Goal: Browse casually: Explore the website without a specific task or goal

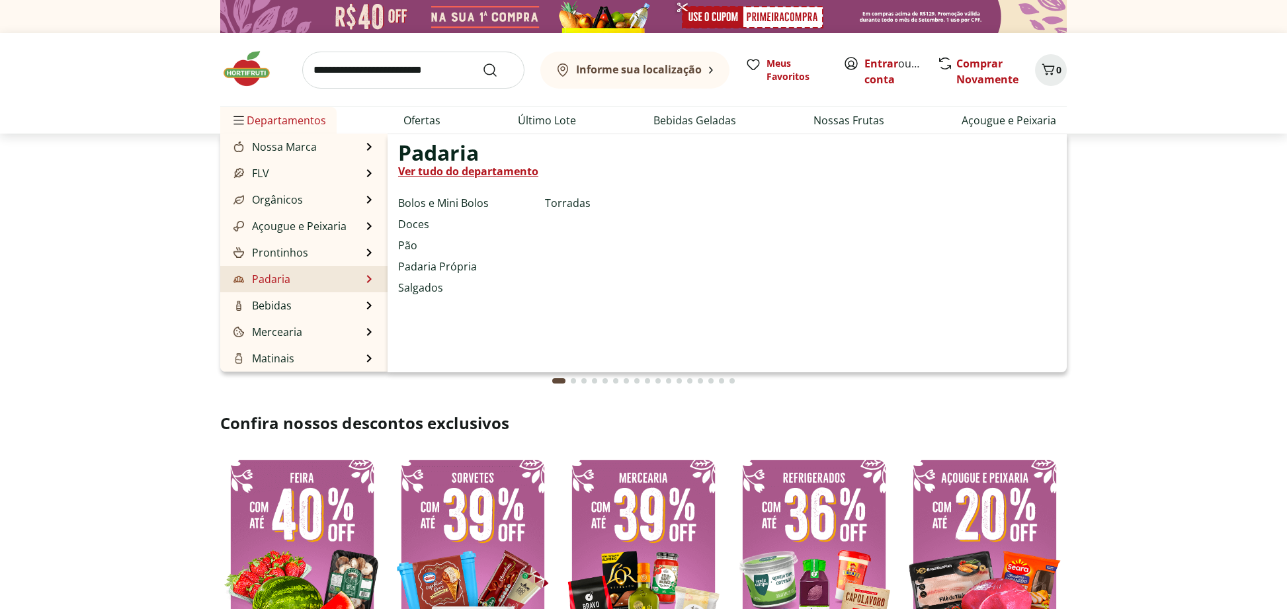
scroll to position [132, 0]
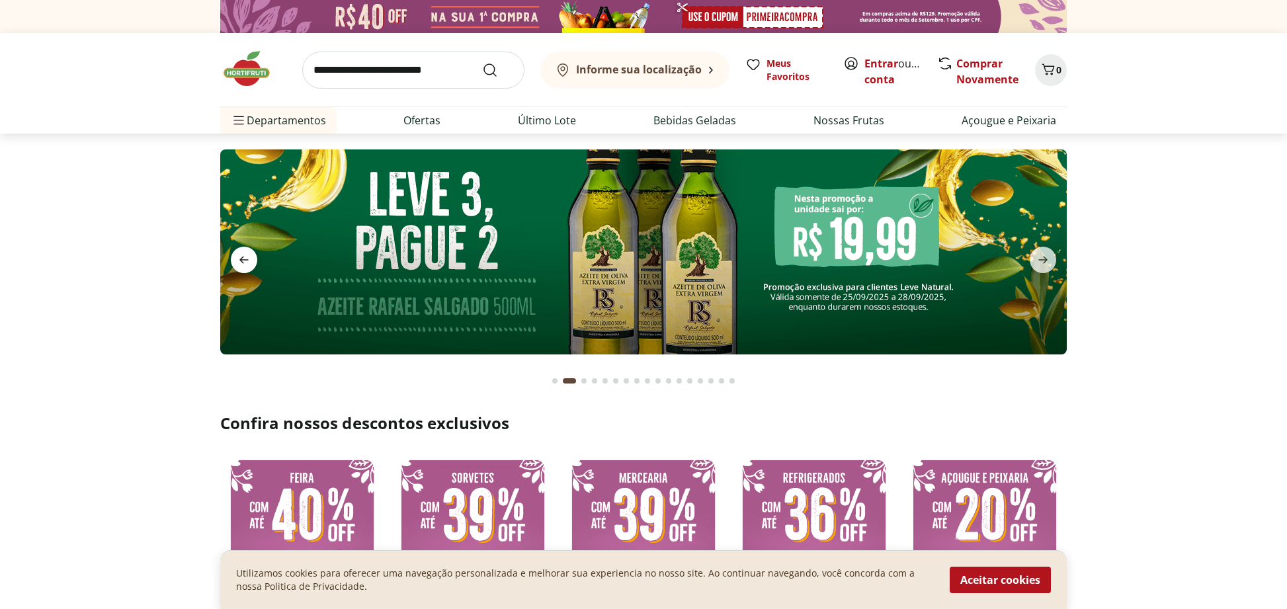
click at [247, 257] on icon "previous" at bounding box center [244, 260] width 16 height 16
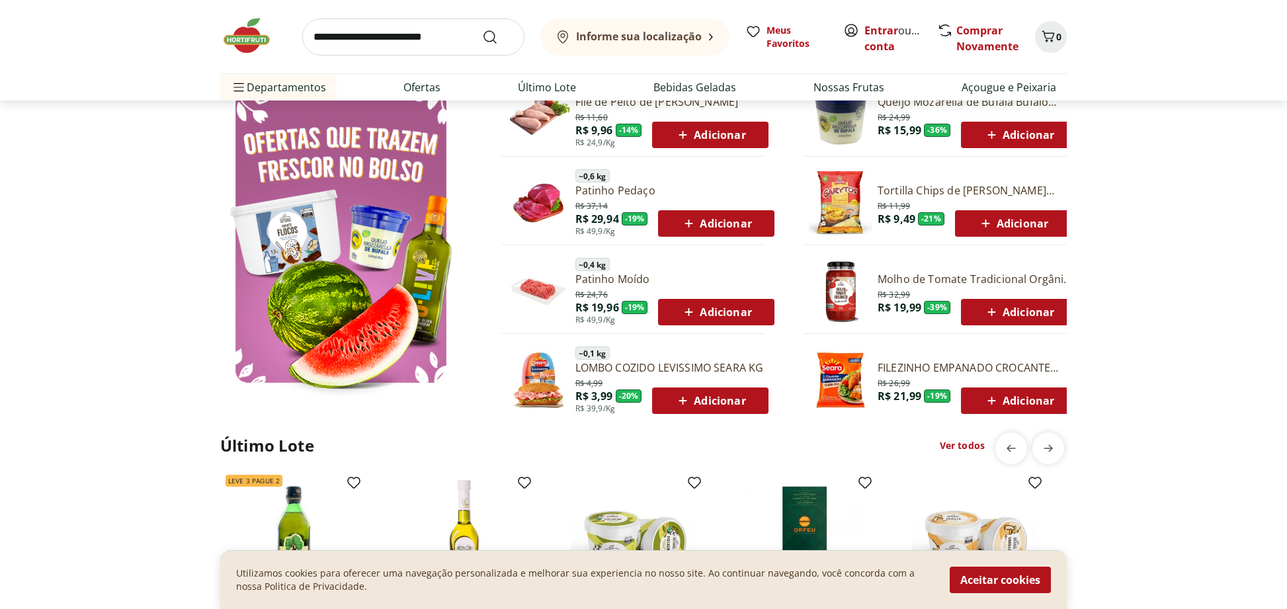
scroll to position [727, 0]
click at [1053, 444] on icon "next" at bounding box center [1048, 448] width 16 height 16
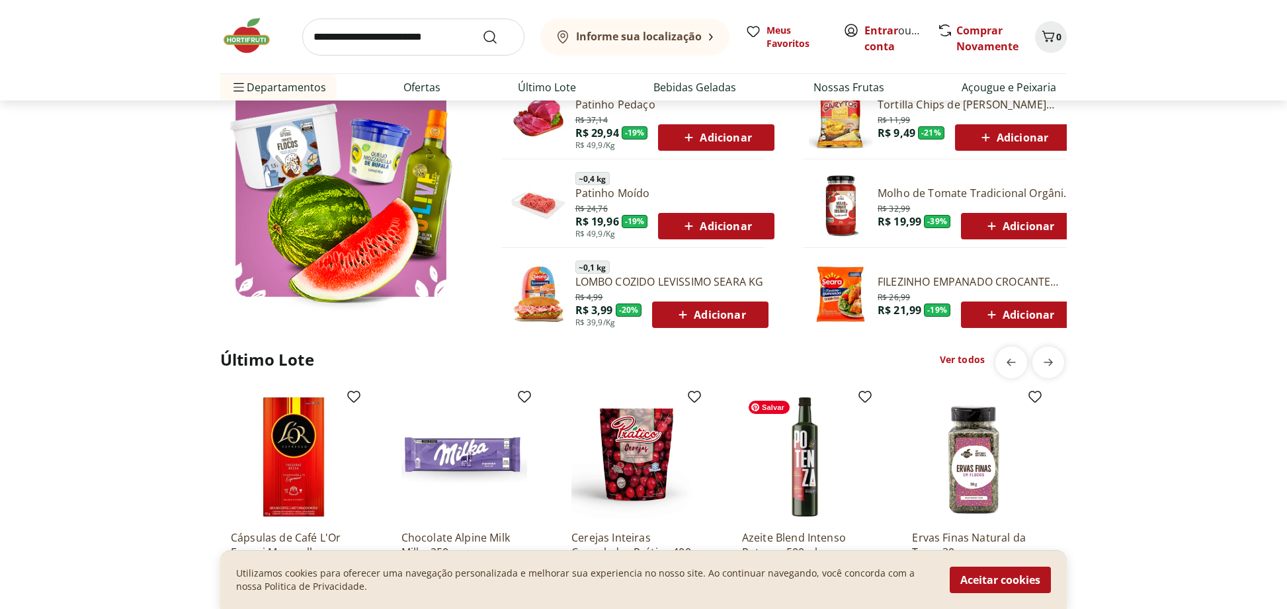
scroll to position [992, 0]
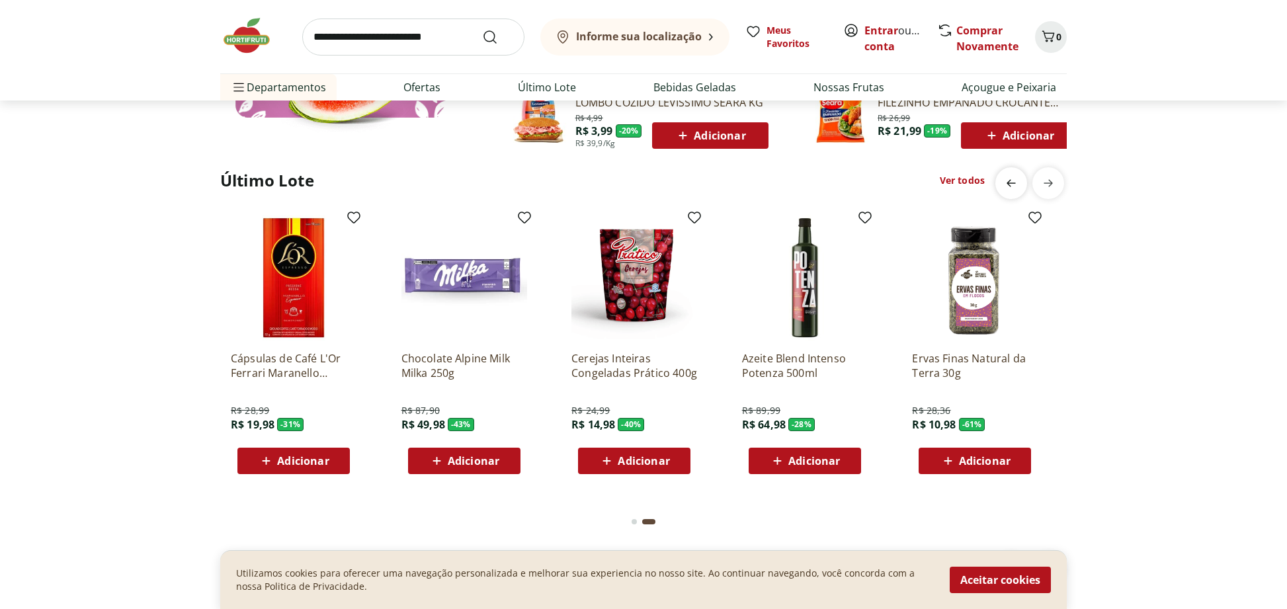
click at [1009, 180] on icon "previous" at bounding box center [1011, 183] width 16 height 16
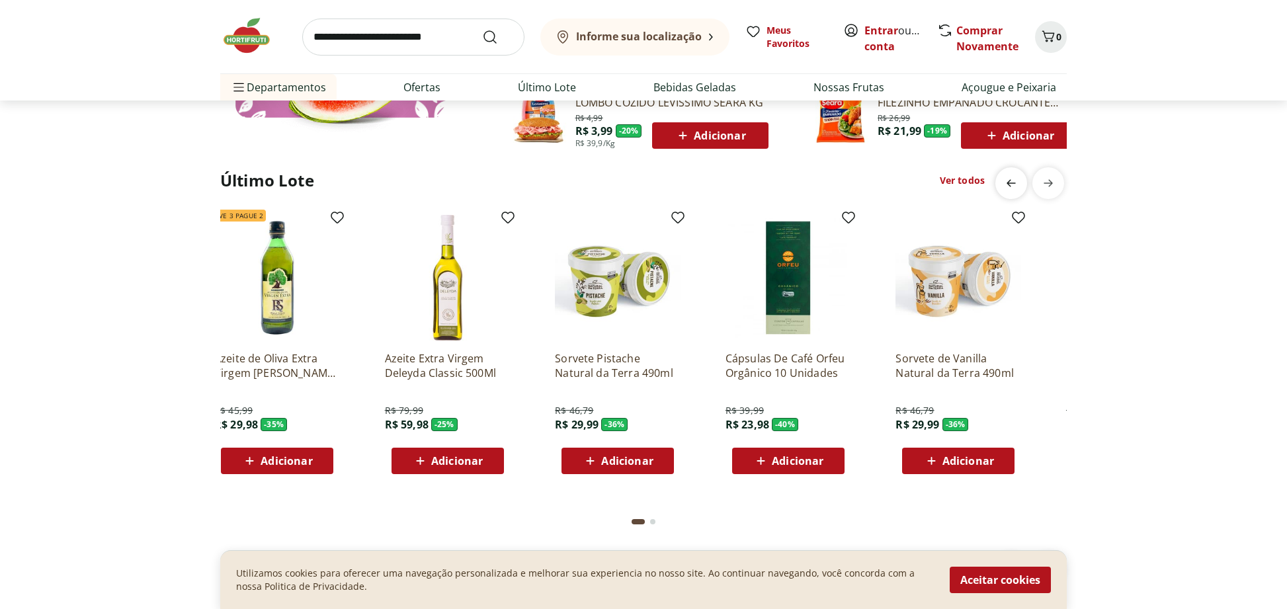
scroll to position [0, 0]
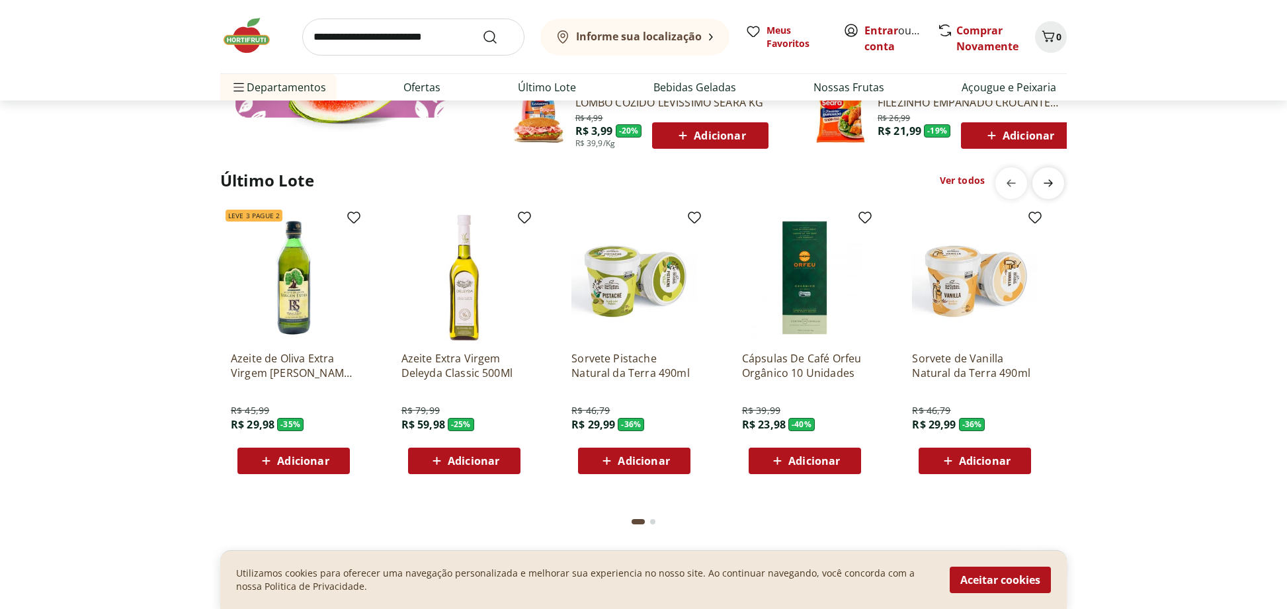
click at [1048, 185] on icon "next" at bounding box center [1048, 183] width 16 height 16
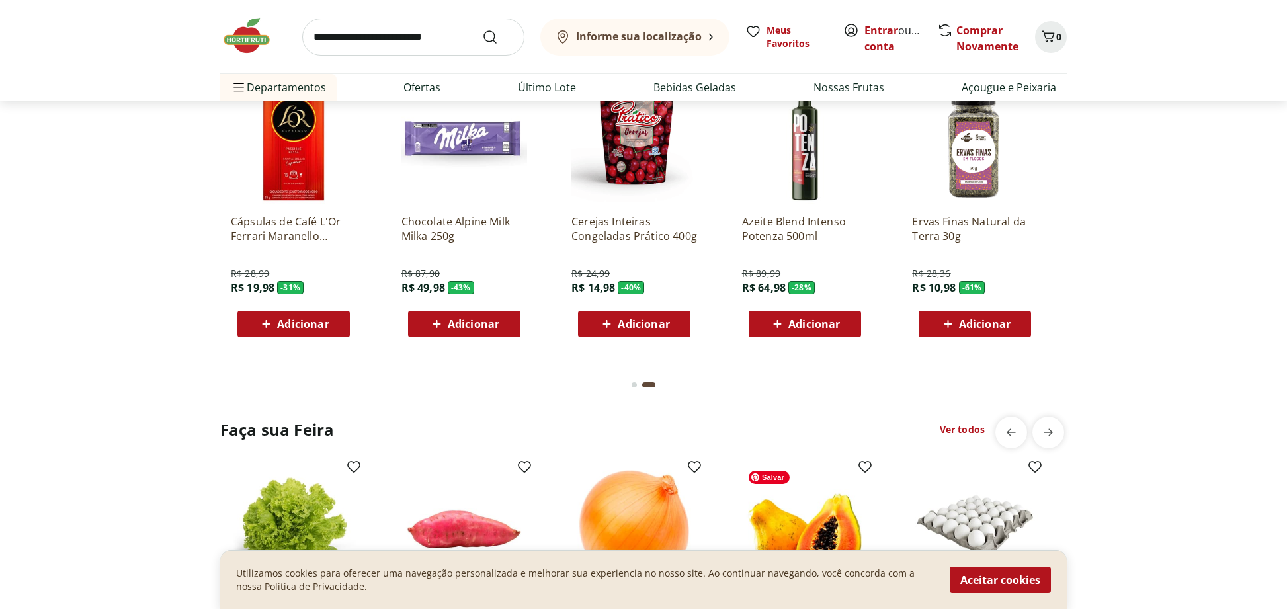
scroll to position [1389, 0]
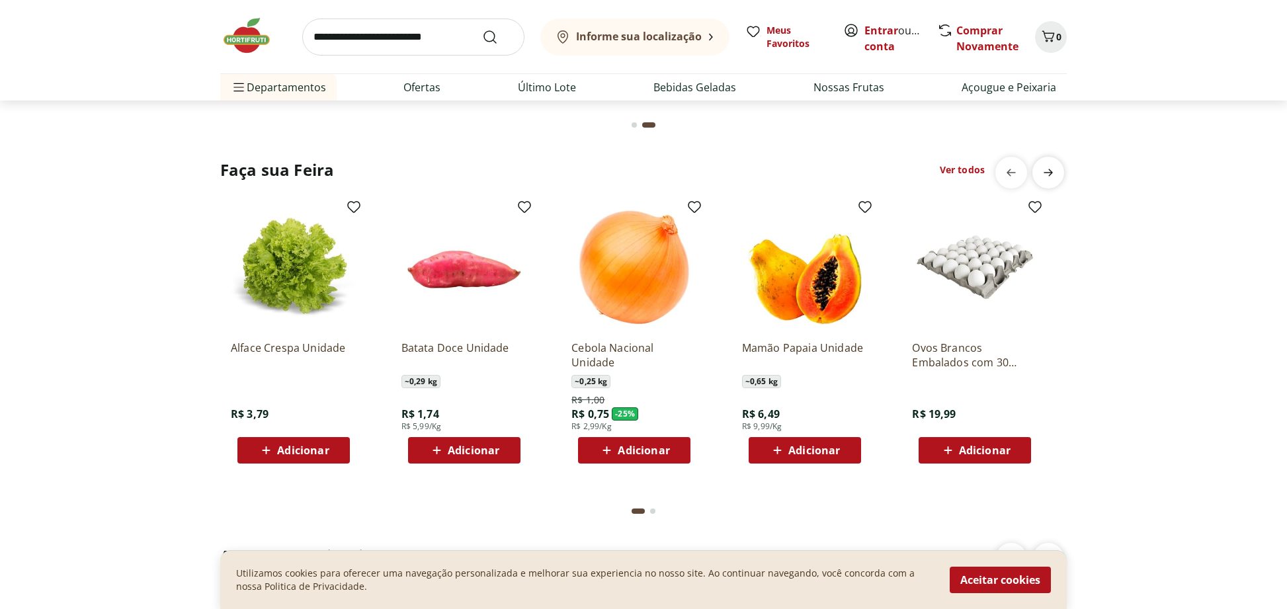
click at [1049, 167] on icon "next" at bounding box center [1048, 173] width 16 height 16
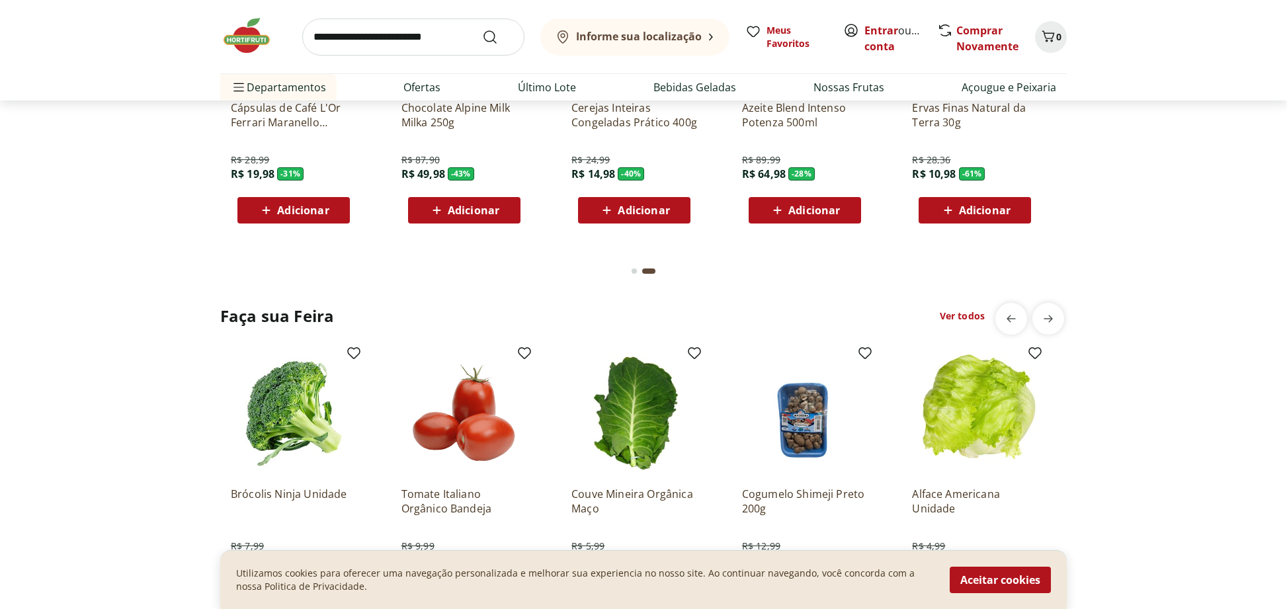
scroll to position [1190, 0]
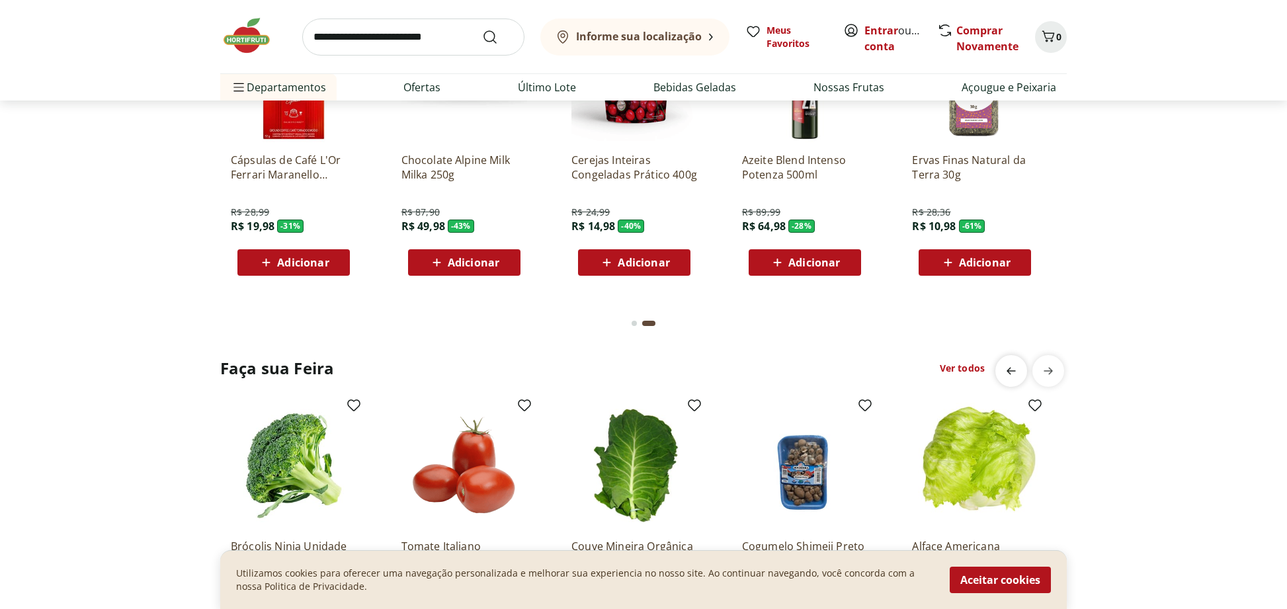
click at [1011, 370] on icon "previous" at bounding box center [1011, 371] width 16 height 16
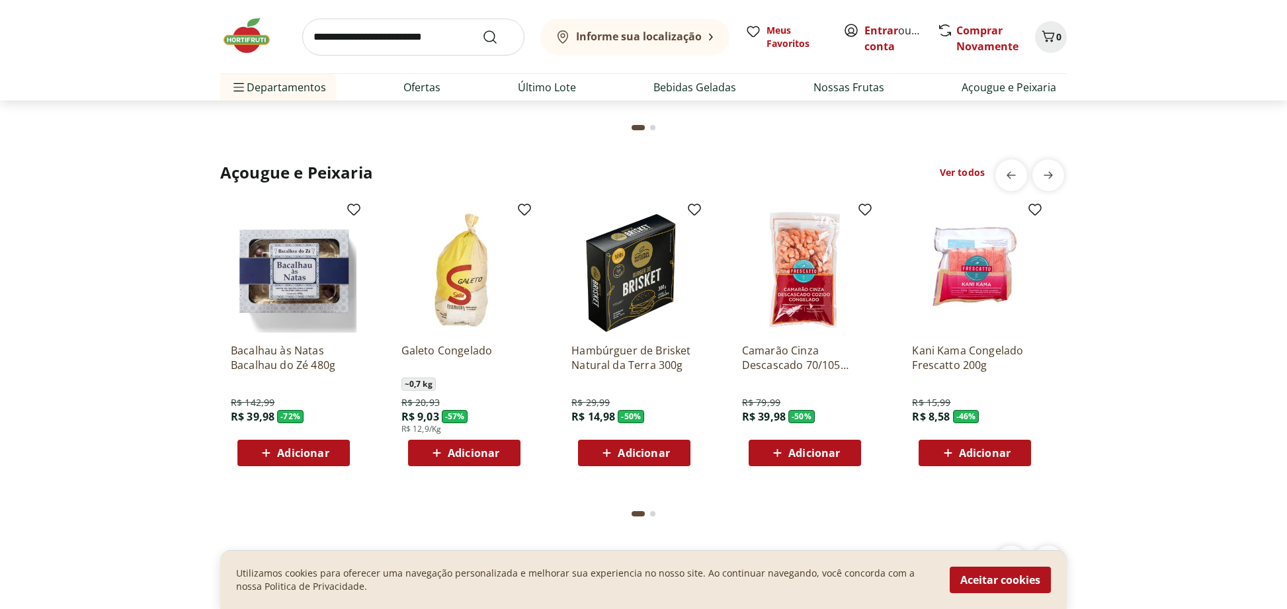
scroll to position [1786, 0]
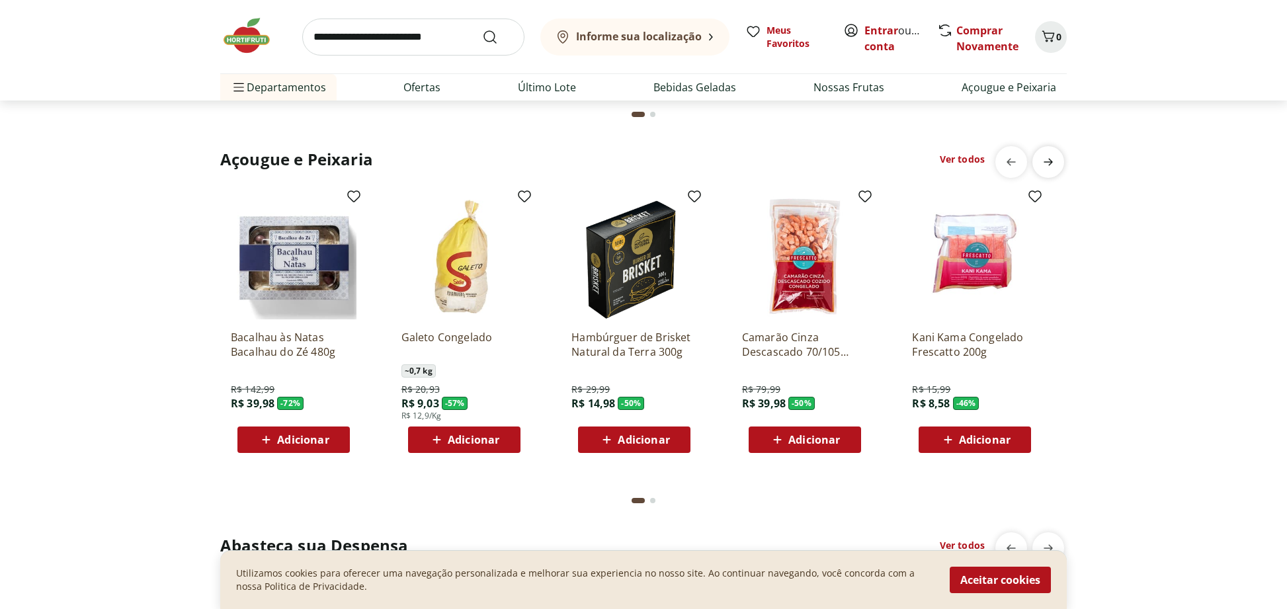
click at [1054, 167] on icon "next" at bounding box center [1048, 162] width 16 height 16
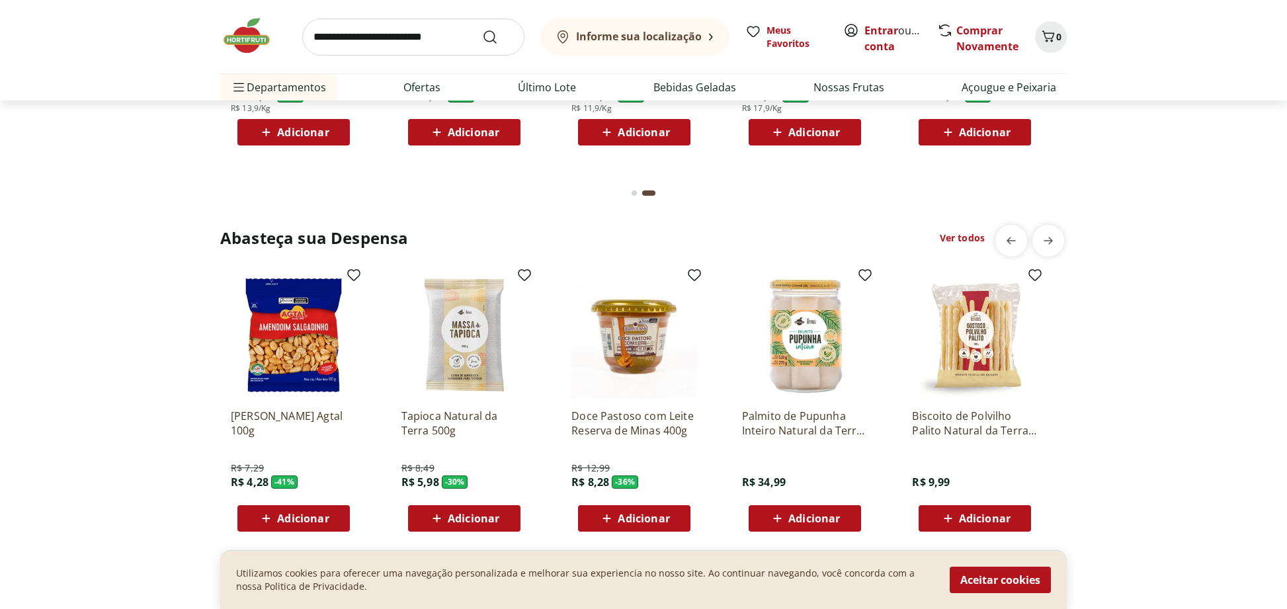
scroll to position [2116, 0]
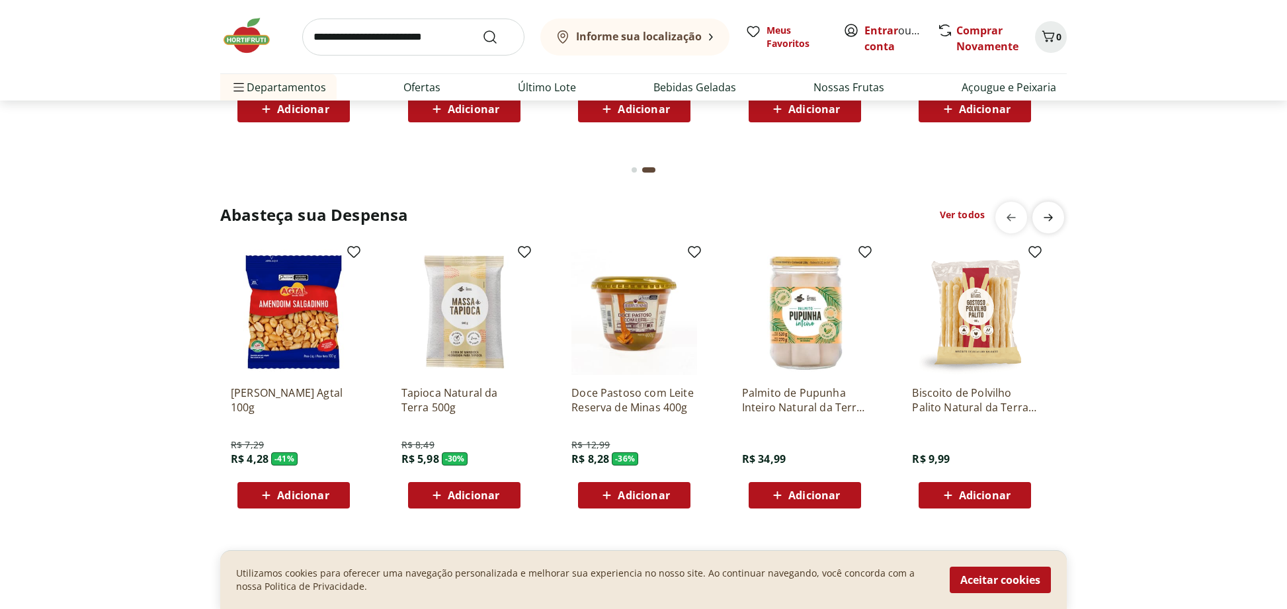
click at [1052, 218] on icon "next" at bounding box center [1048, 218] width 16 height 16
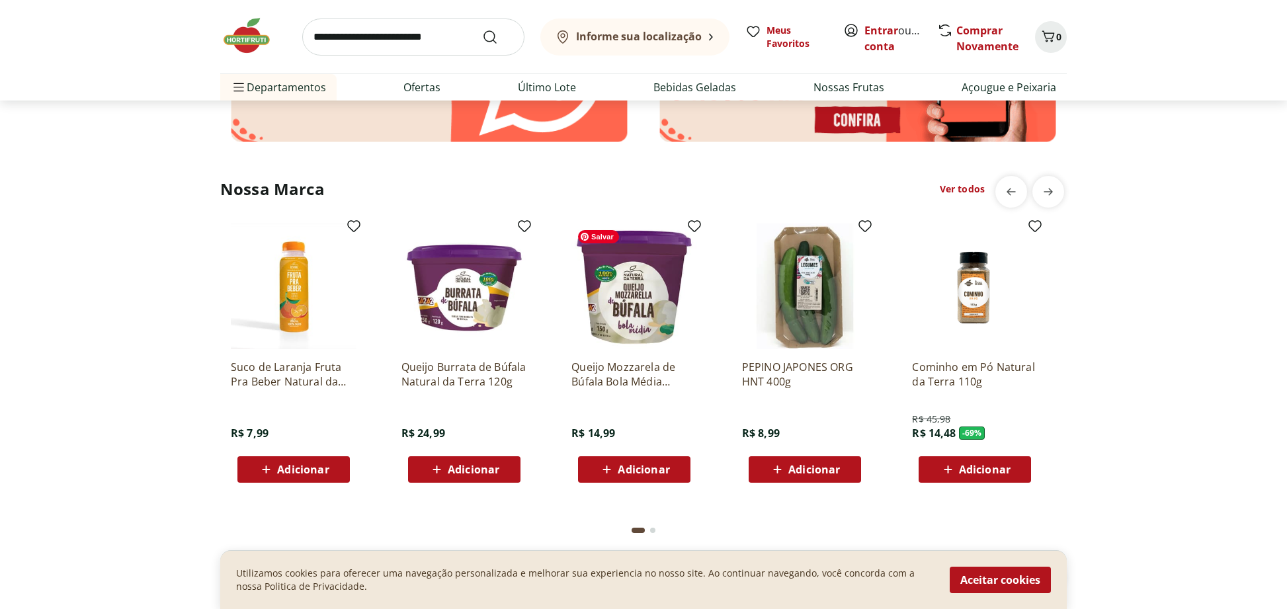
scroll to position [2712, 0]
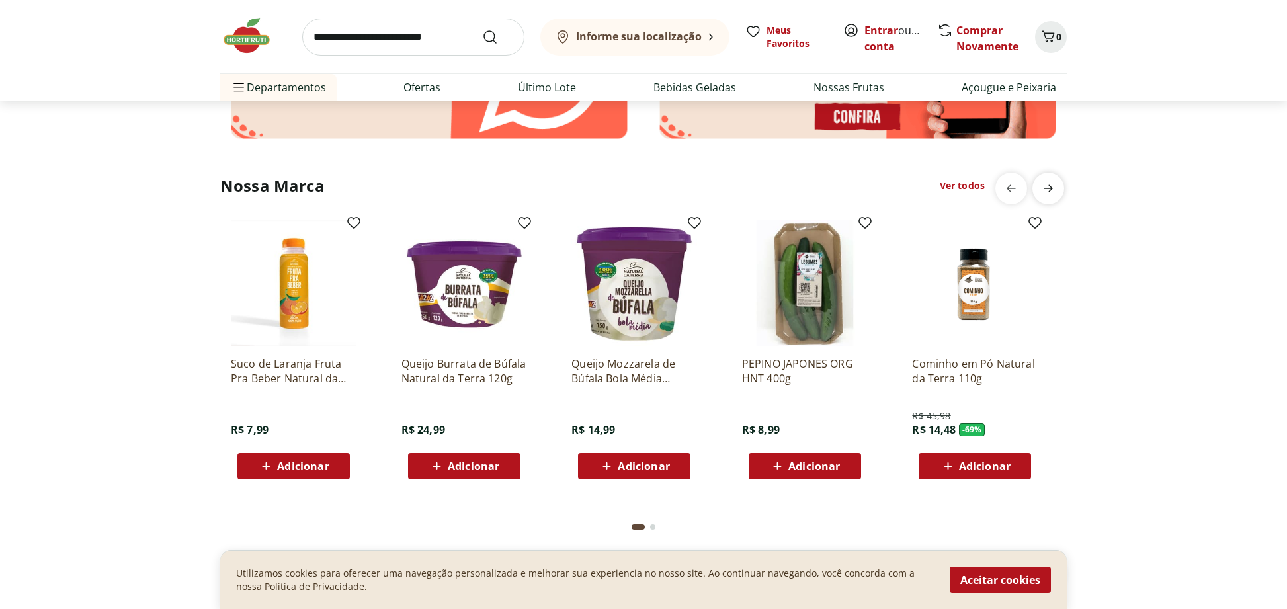
click at [1044, 194] on icon "next" at bounding box center [1048, 189] width 16 height 16
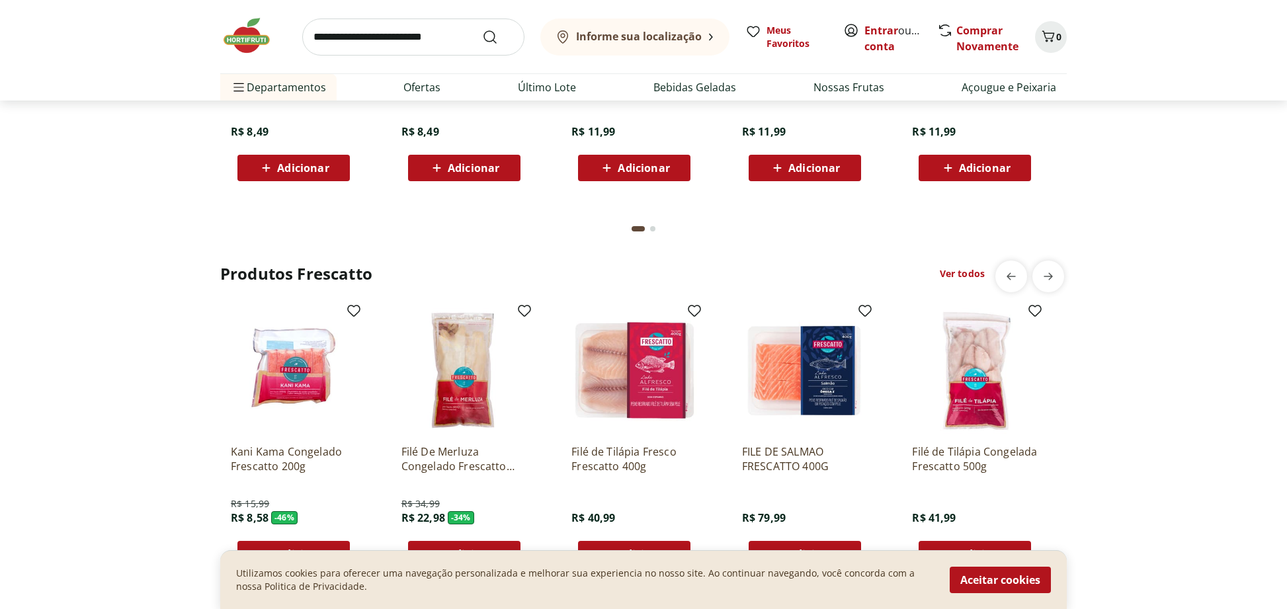
scroll to position [3836, 0]
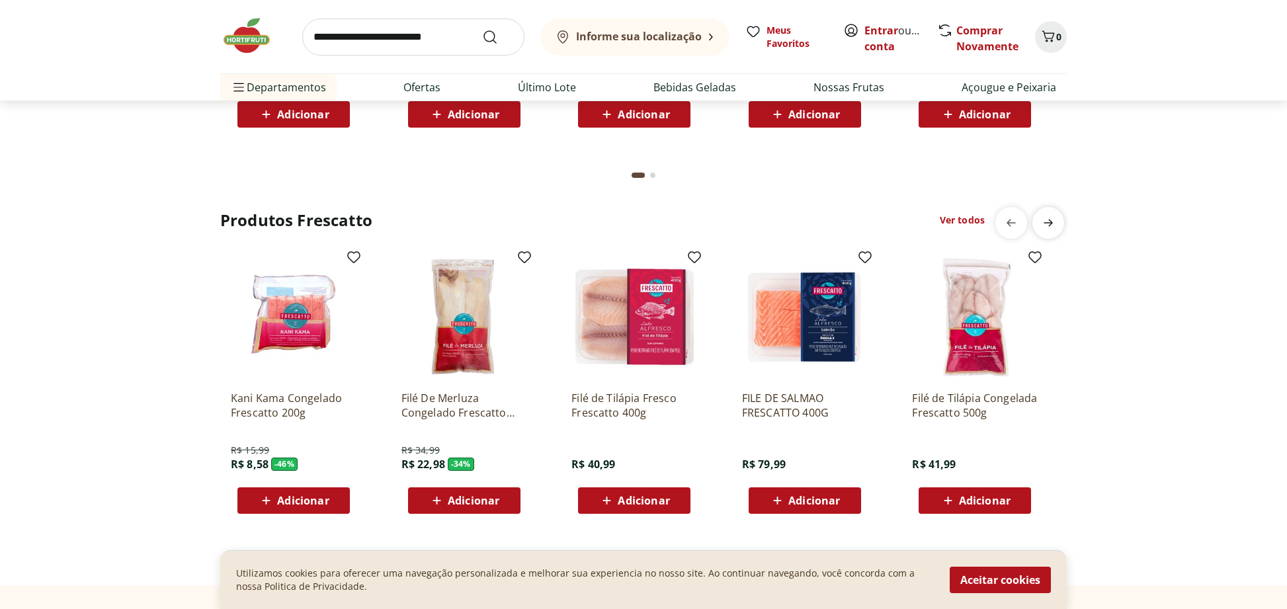
click at [1042, 230] on icon "next" at bounding box center [1048, 223] width 16 height 16
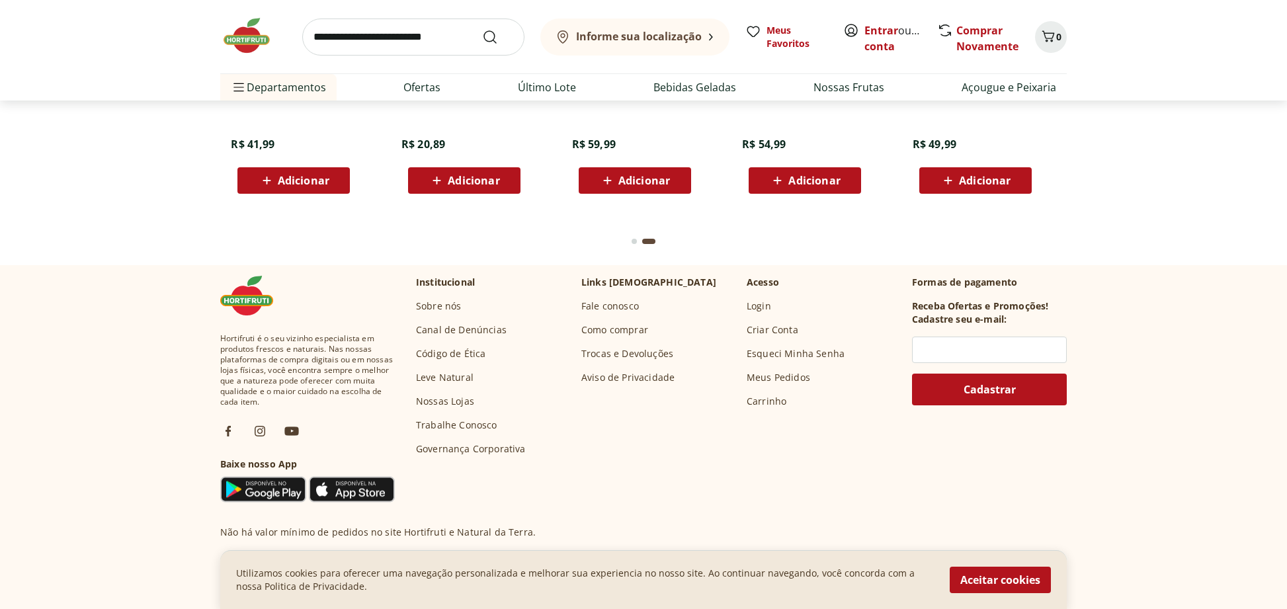
scroll to position [4167, 0]
